Goal: Information Seeking & Learning: Learn about a topic

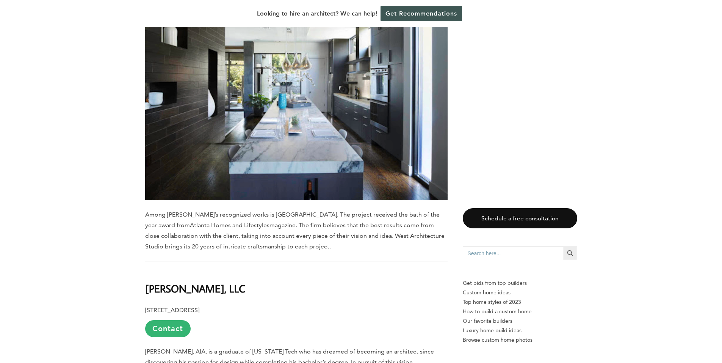
scroll to position [1970, 0]
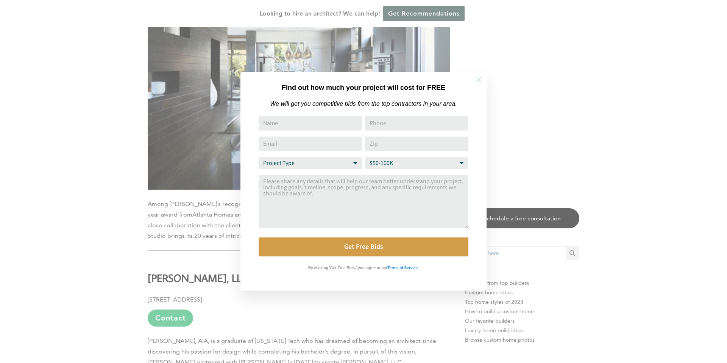
click at [483, 80] on button at bounding box center [479, 79] width 27 height 27
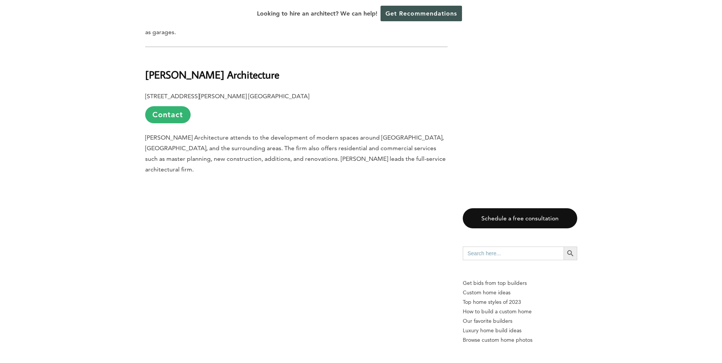
scroll to position [1364, 0]
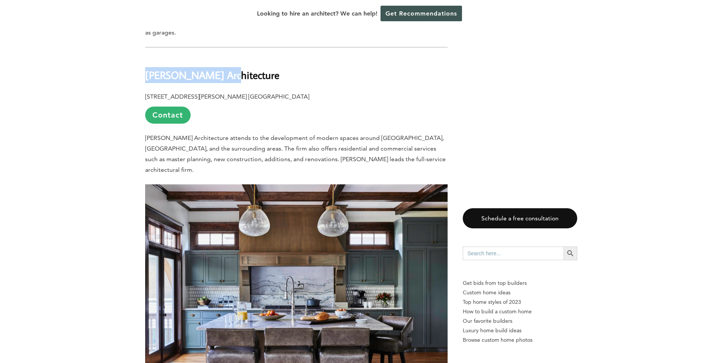
drag, startPoint x: 147, startPoint y: 64, endPoint x: 222, endPoint y: 64, distance: 75.4
click at [222, 68] on b "[PERSON_NAME] Architecture" at bounding box center [212, 74] width 134 height 13
copy b "[PERSON_NAME] Architecture"
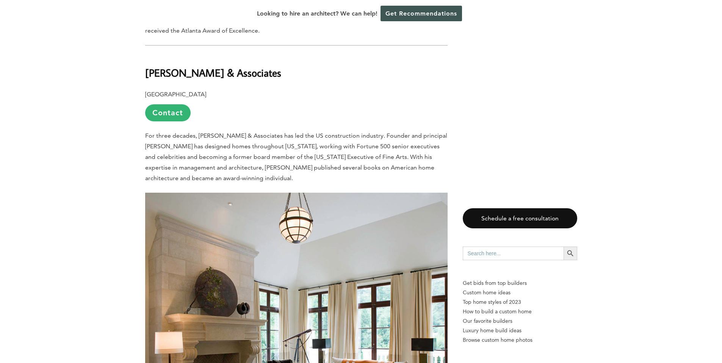
scroll to position [871, 0]
drag, startPoint x: 146, startPoint y: 69, endPoint x: 269, endPoint y: 78, distance: 123.0
click at [269, 78] on b "[PERSON_NAME] & Associates" at bounding box center [213, 73] width 136 height 13
copy b "[PERSON_NAME] & Associates"
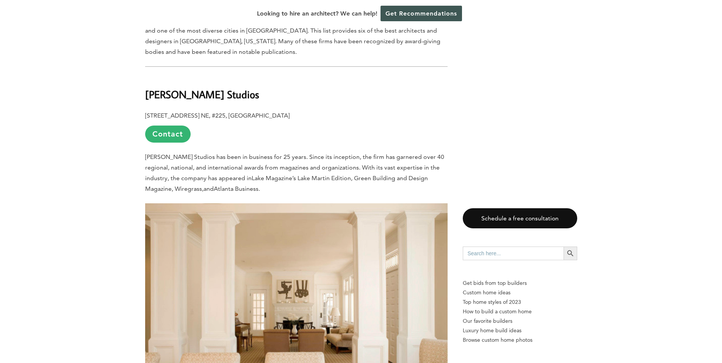
scroll to position [417, 0]
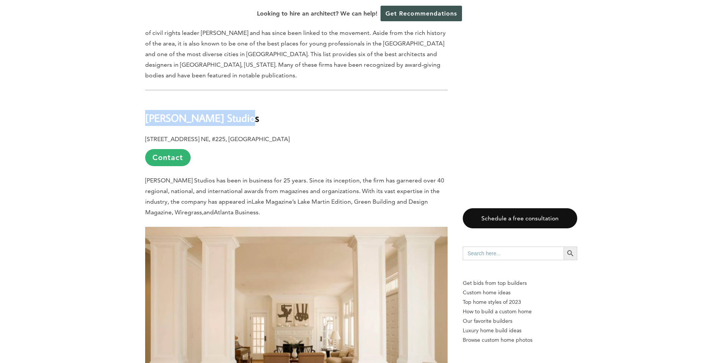
drag, startPoint x: 145, startPoint y: 117, endPoint x: 230, endPoint y: 117, distance: 84.8
click at [230, 117] on b "[PERSON_NAME] Studios" at bounding box center [202, 117] width 114 height 13
copy b "[PERSON_NAME] Studios"
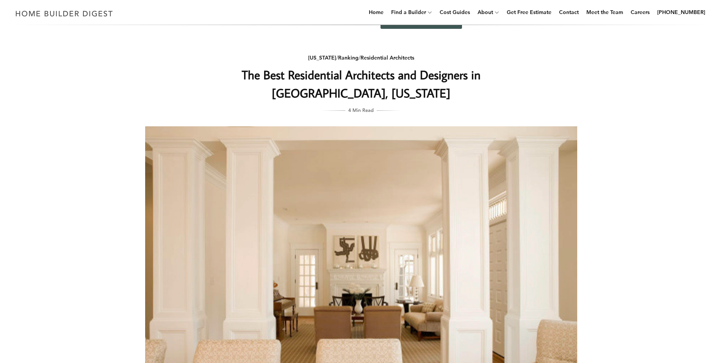
scroll to position [0, 0]
